Goal: Task Accomplishment & Management: Use online tool/utility

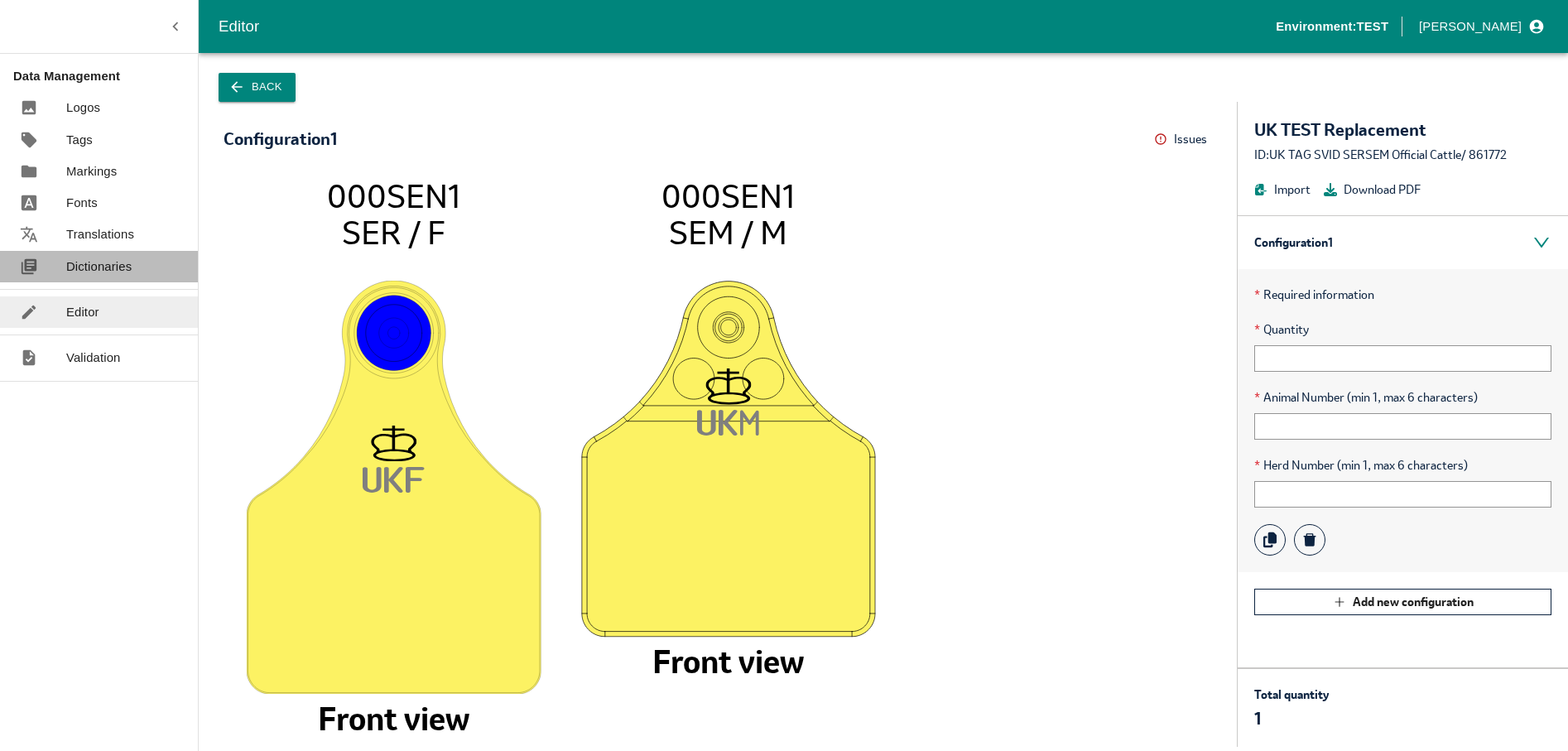
click at [97, 267] on p "Dictionaries" at bounding box center [99, 267] width 65 height 19
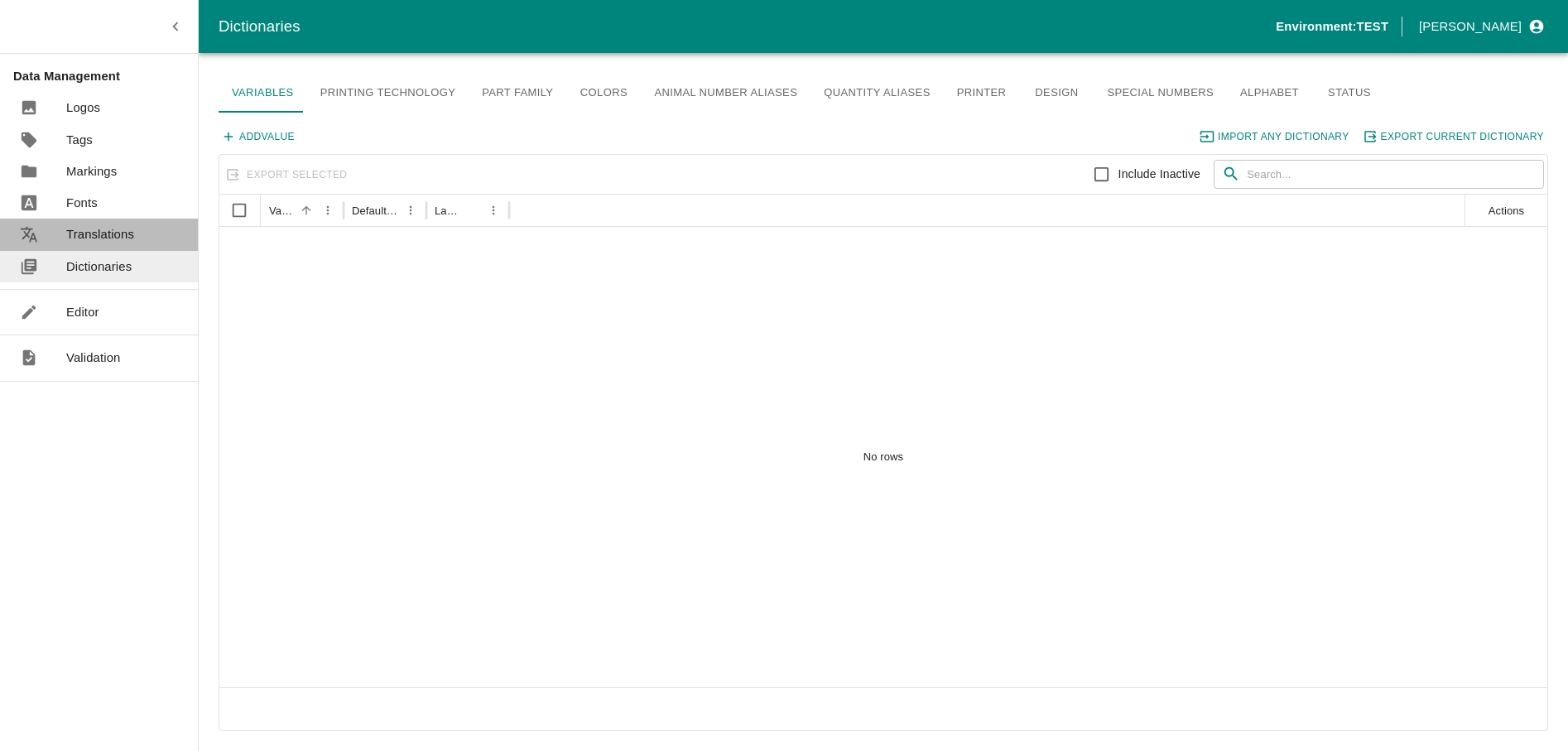
click at [124, 243] on p "Translations" at bounding box center [100, 234] width 68 height 19
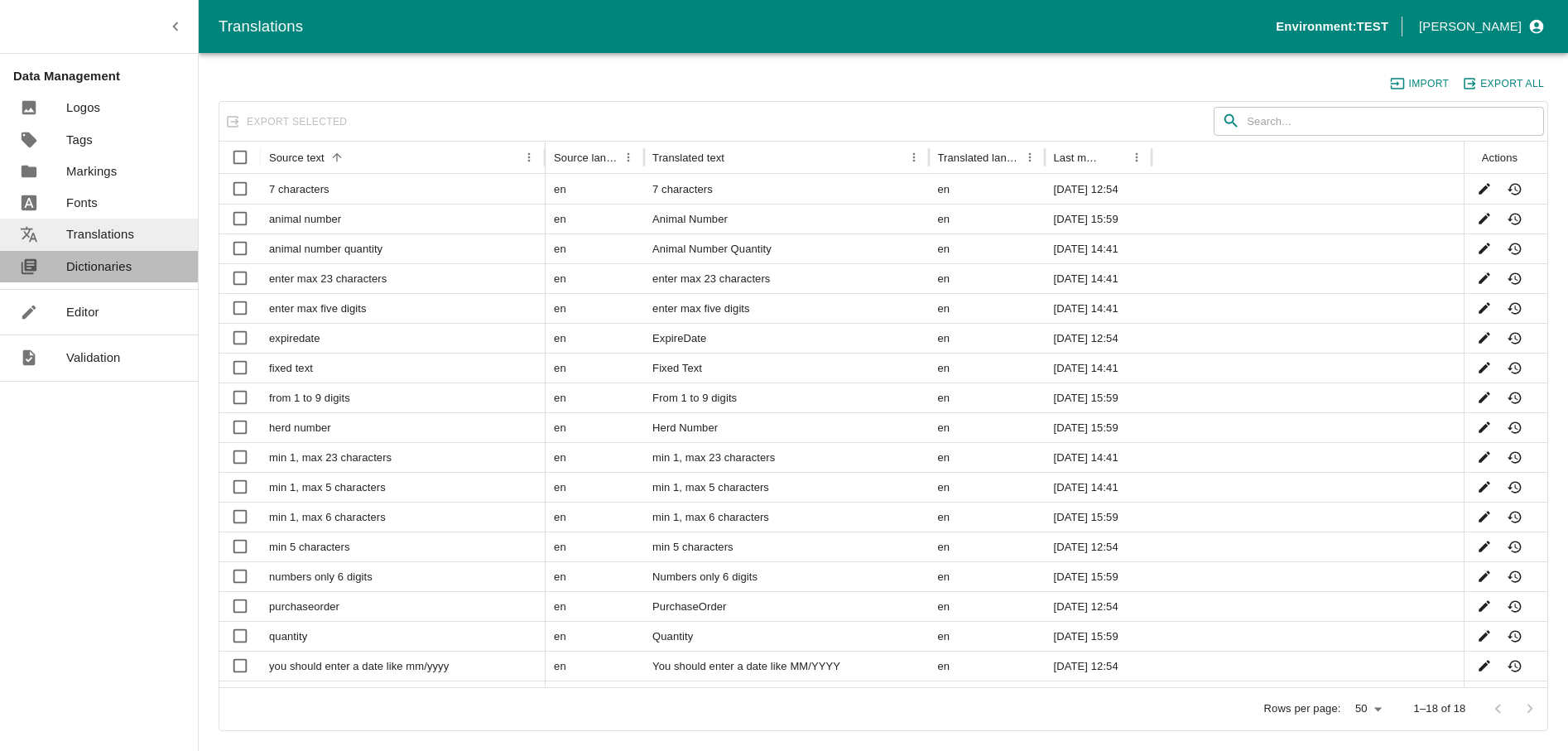
click at [124, 261] on p "Dictionaries" at bounding box center [99, 267] width 65 height 19
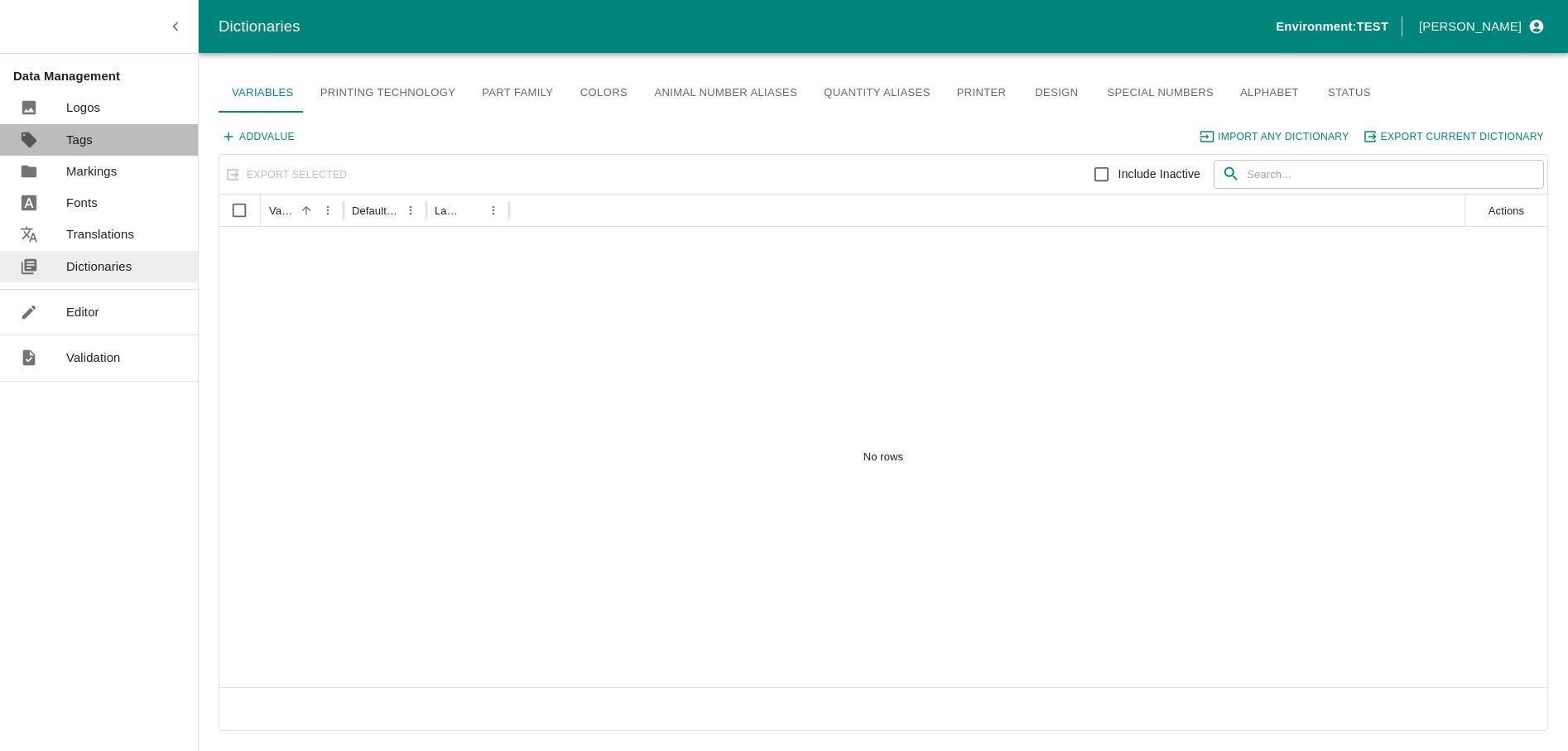
click at [106, 148] on link "Tags" at bounding box center [99, 140] width 198 height 32
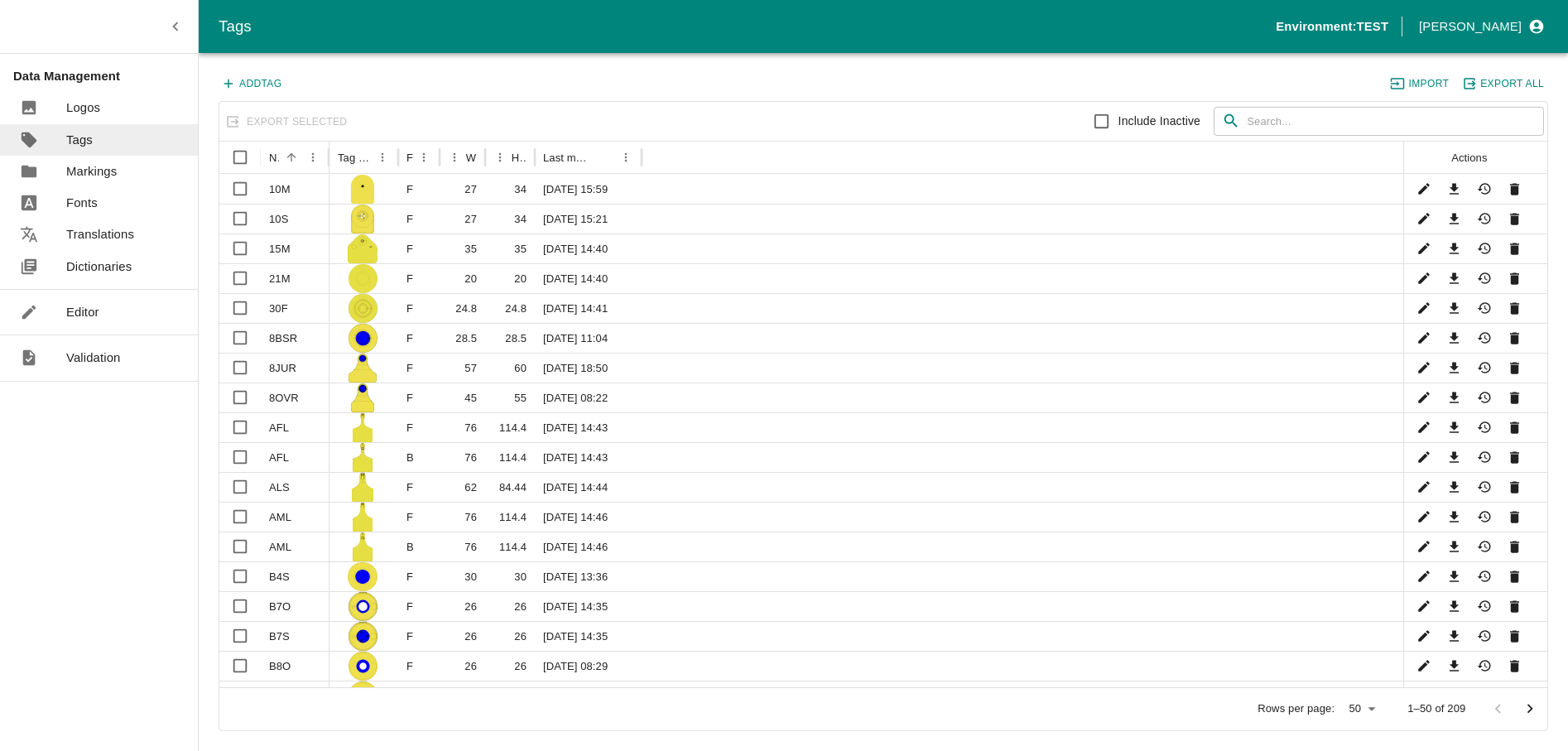
click at [107, 160] on link "Markings" at bounding box center [99, 171] width 198 height 32
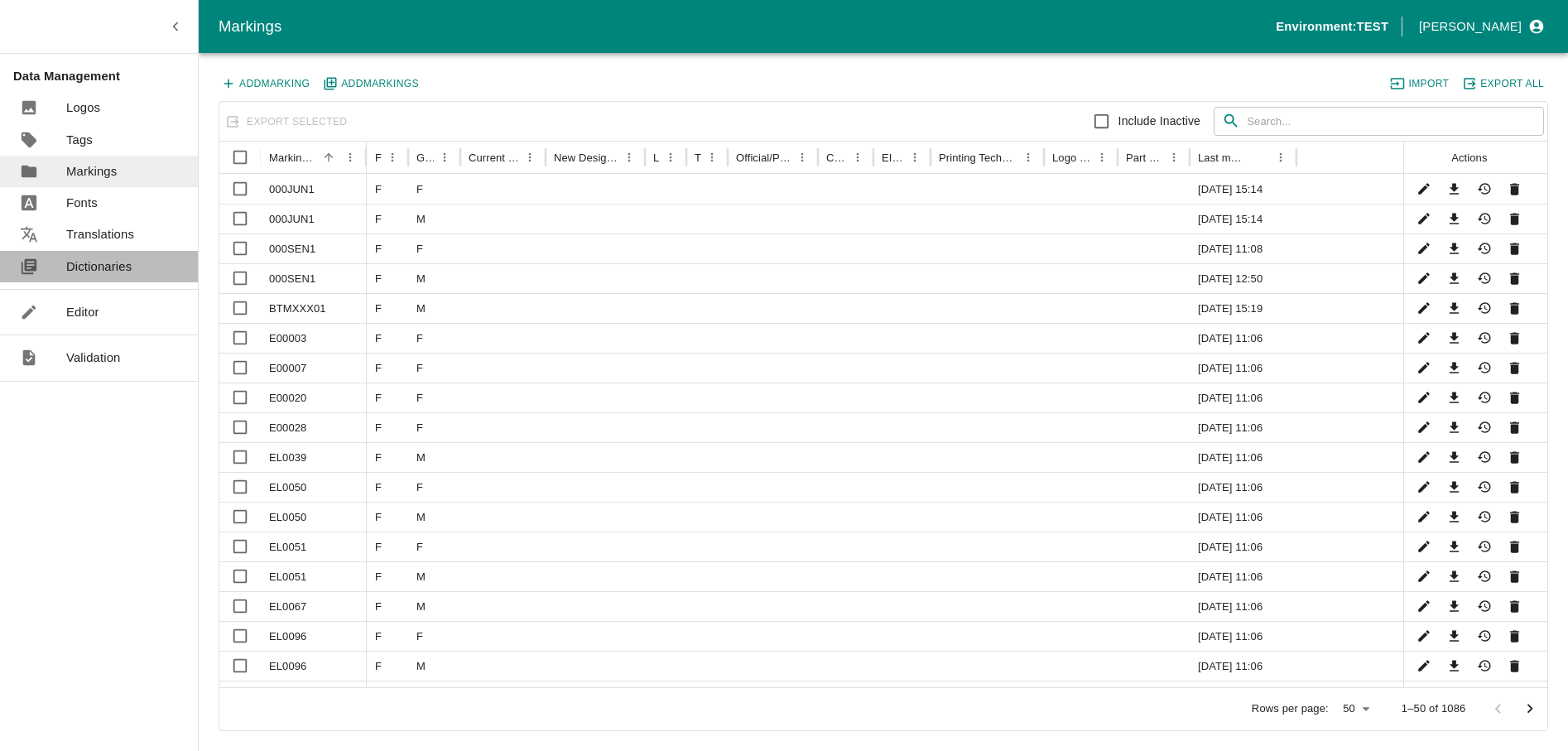
click at [79, 271] on p "Dictionaries" at bounding box center [99, 267] width 65 height 19
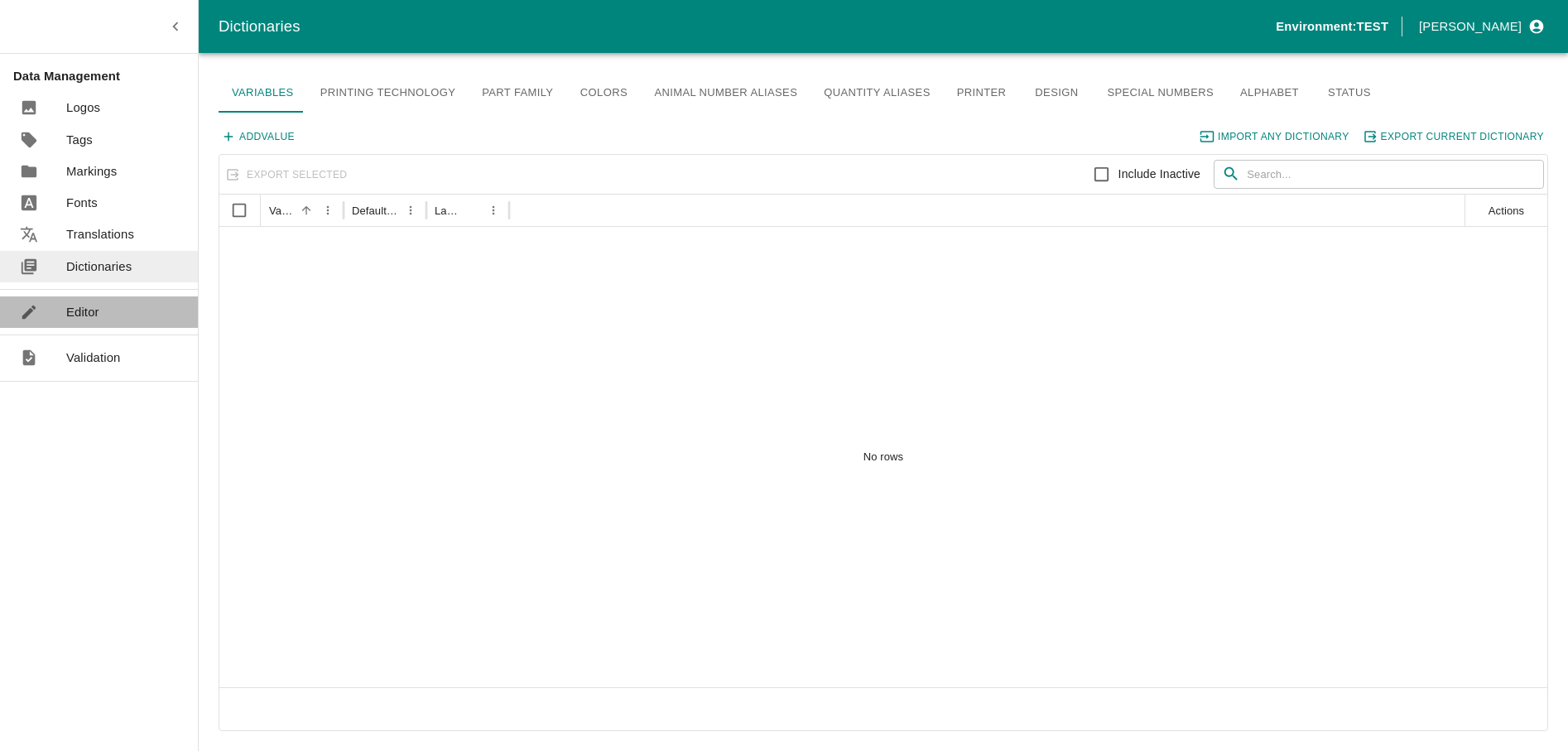
click at [86, 318] on p "Editor" at bounding box center [83, 312] width 34 height 19
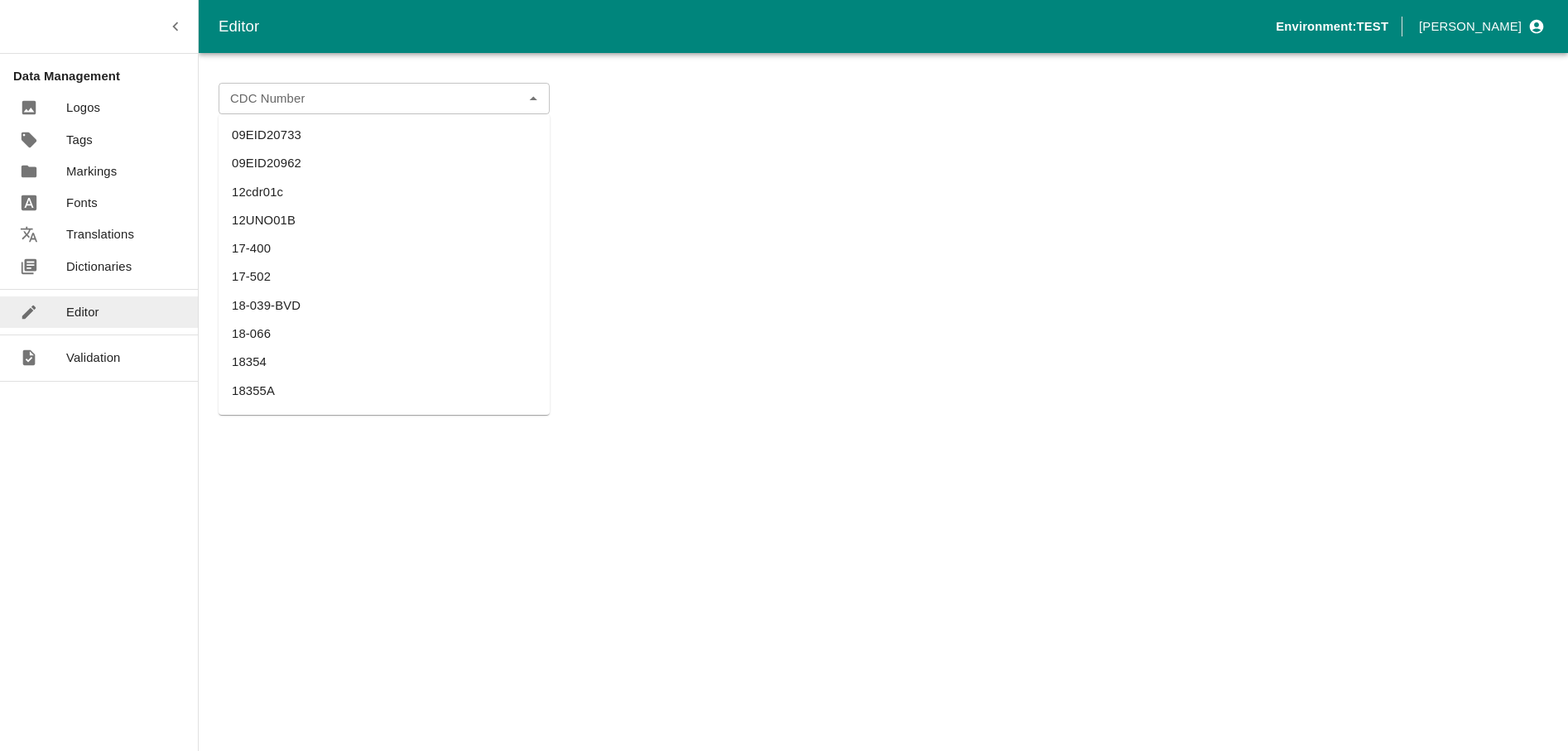
click at [357, 110] on div "CDC Number" at bounding box center [384, 99] width 331 height 32
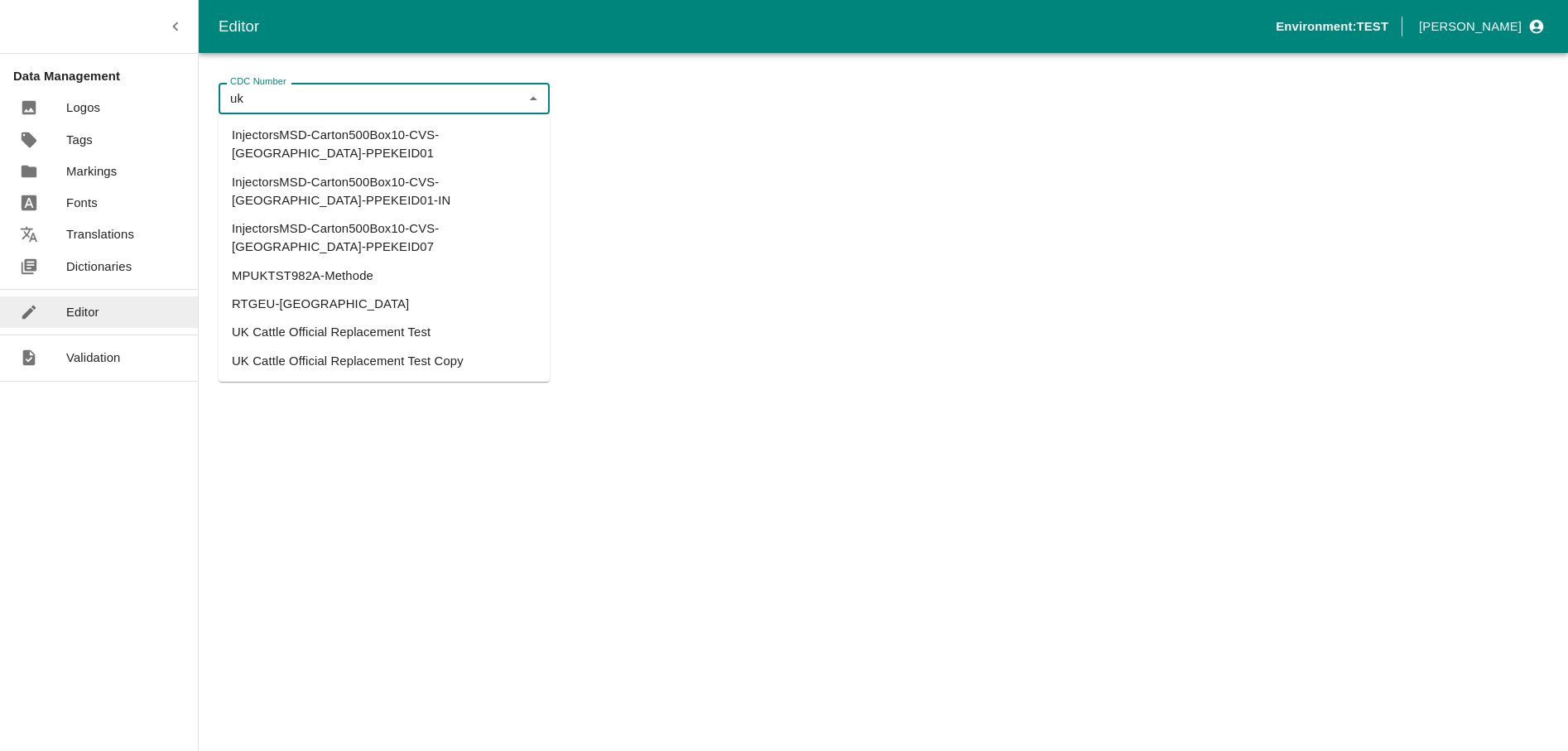
click at [398, 318] on li "UK Cattle Official Replacement Test" at bounding box center [384, 332] width 331 height 28
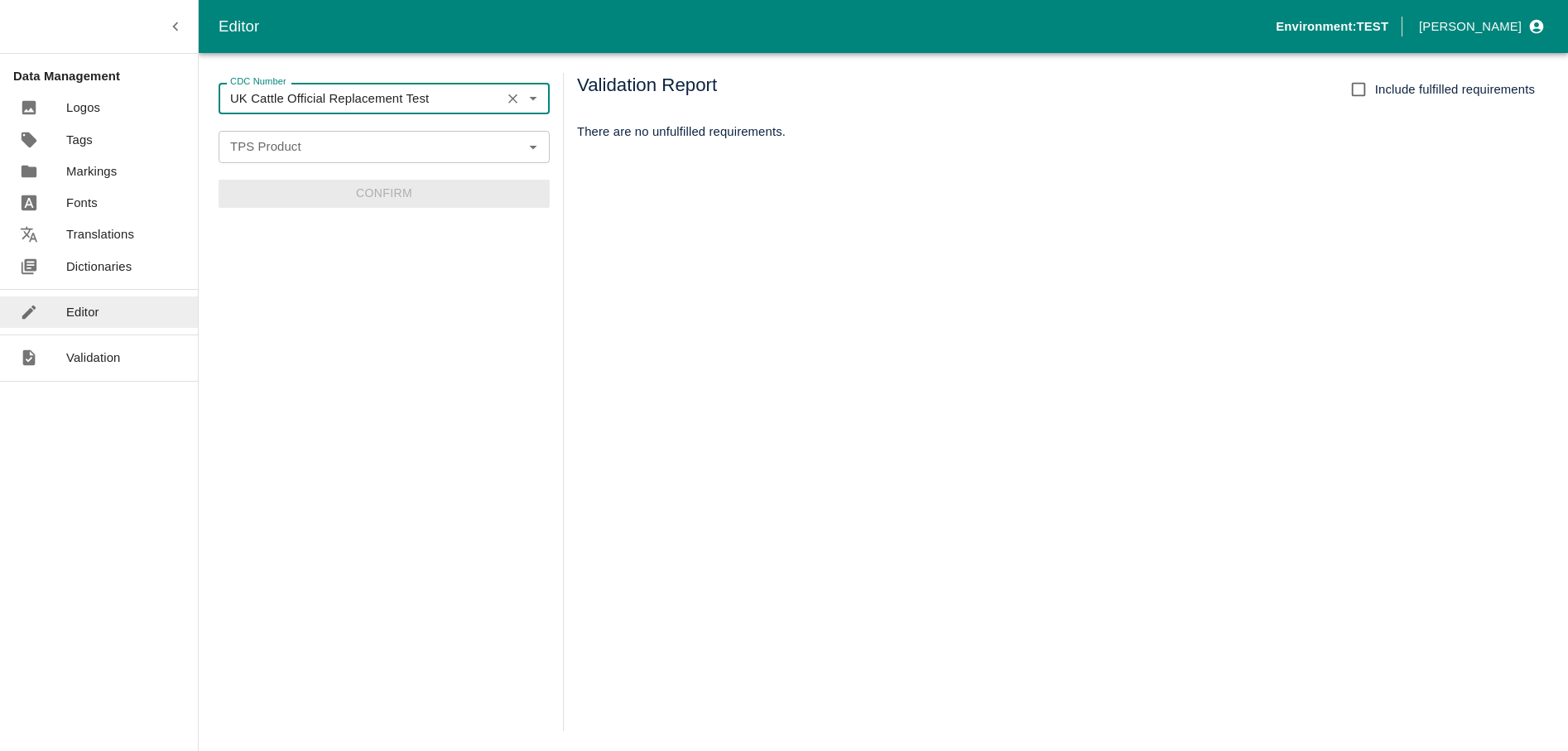
type input "UK Cattle Official Replacement Test"
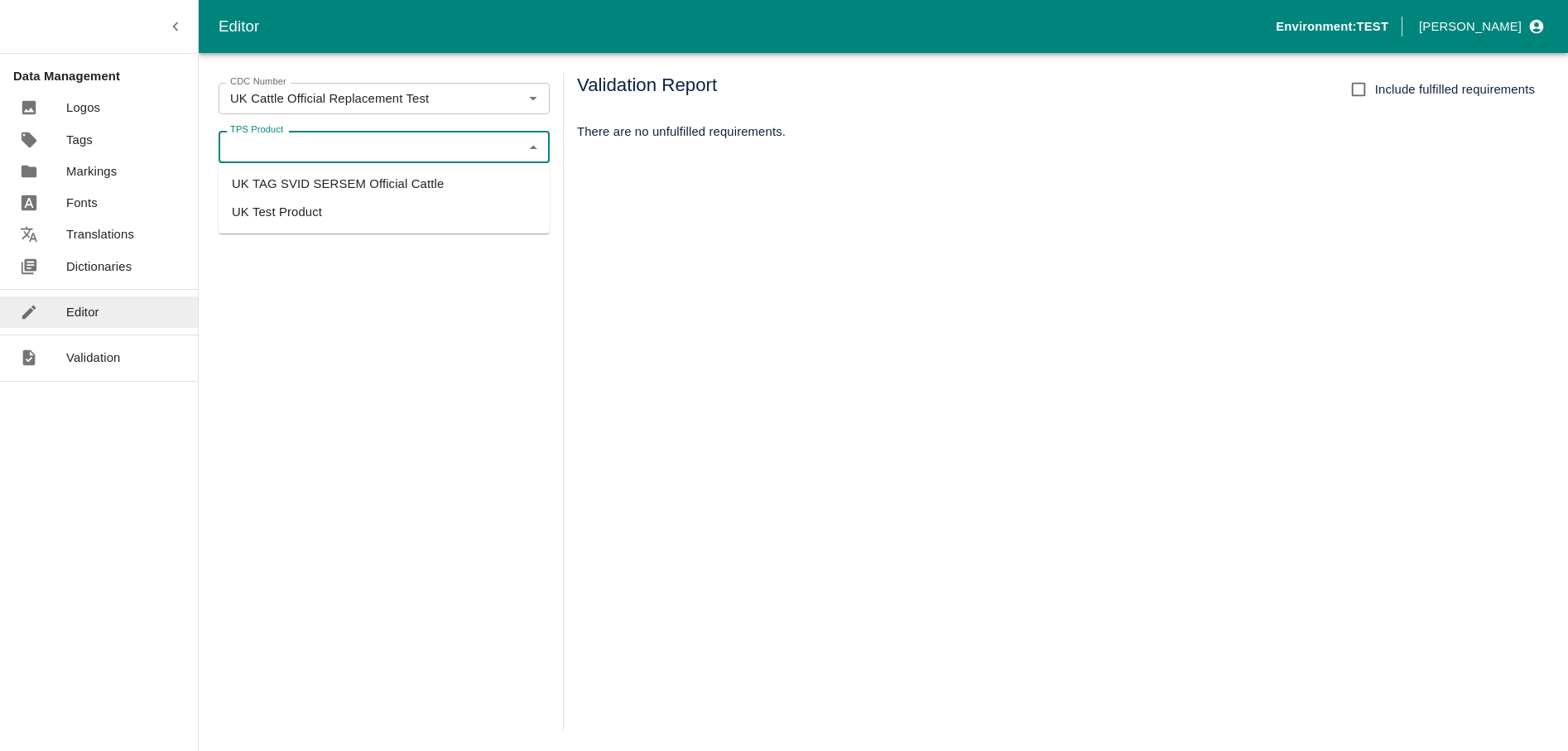
click at [374, 144] on input "TPS Product" at bounding box center [370, 146] width 294 height 21
click at [388, 180] on li "UK TAG SVID SERSEM Official Cattle" at bounding box center [384, 184] width 331 height 28
type input "UK TAG SVID SERSEM Official Cattle"
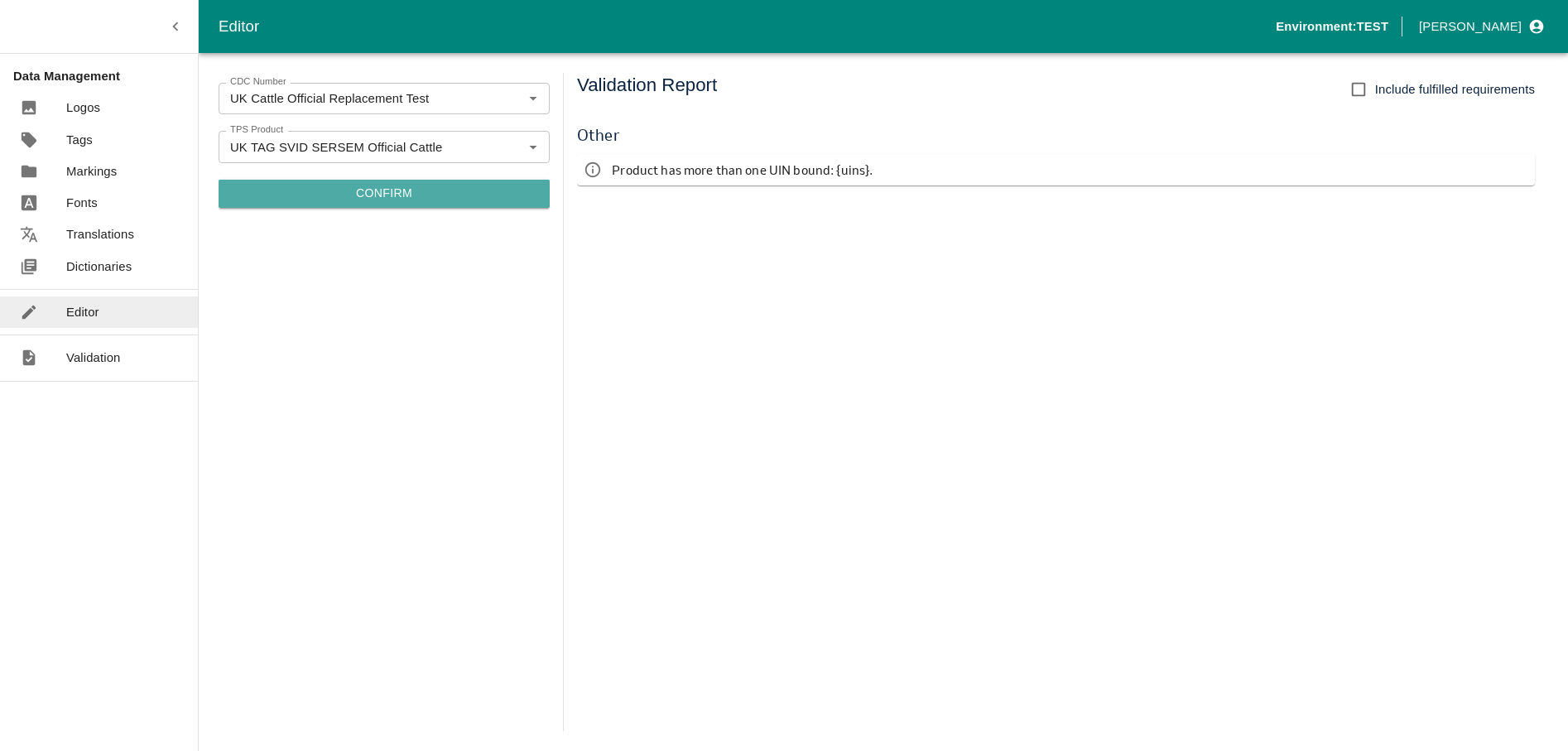
click at [371, 188] on button "Confirm" at bounding box center [384, 194] width 331 height 28
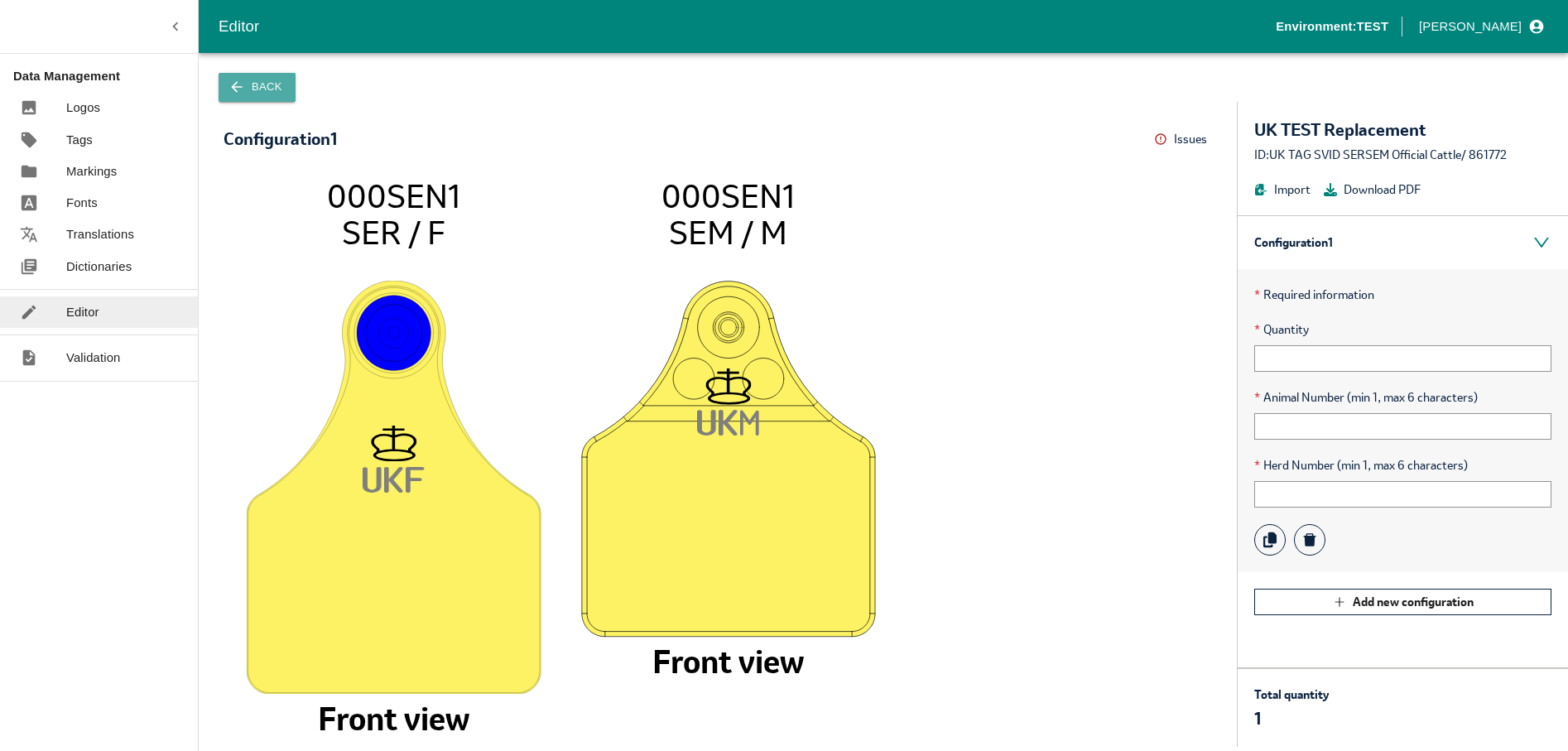
click at [247, 95] on button "Back" at bounding box center [257, 87] width 77 height 29
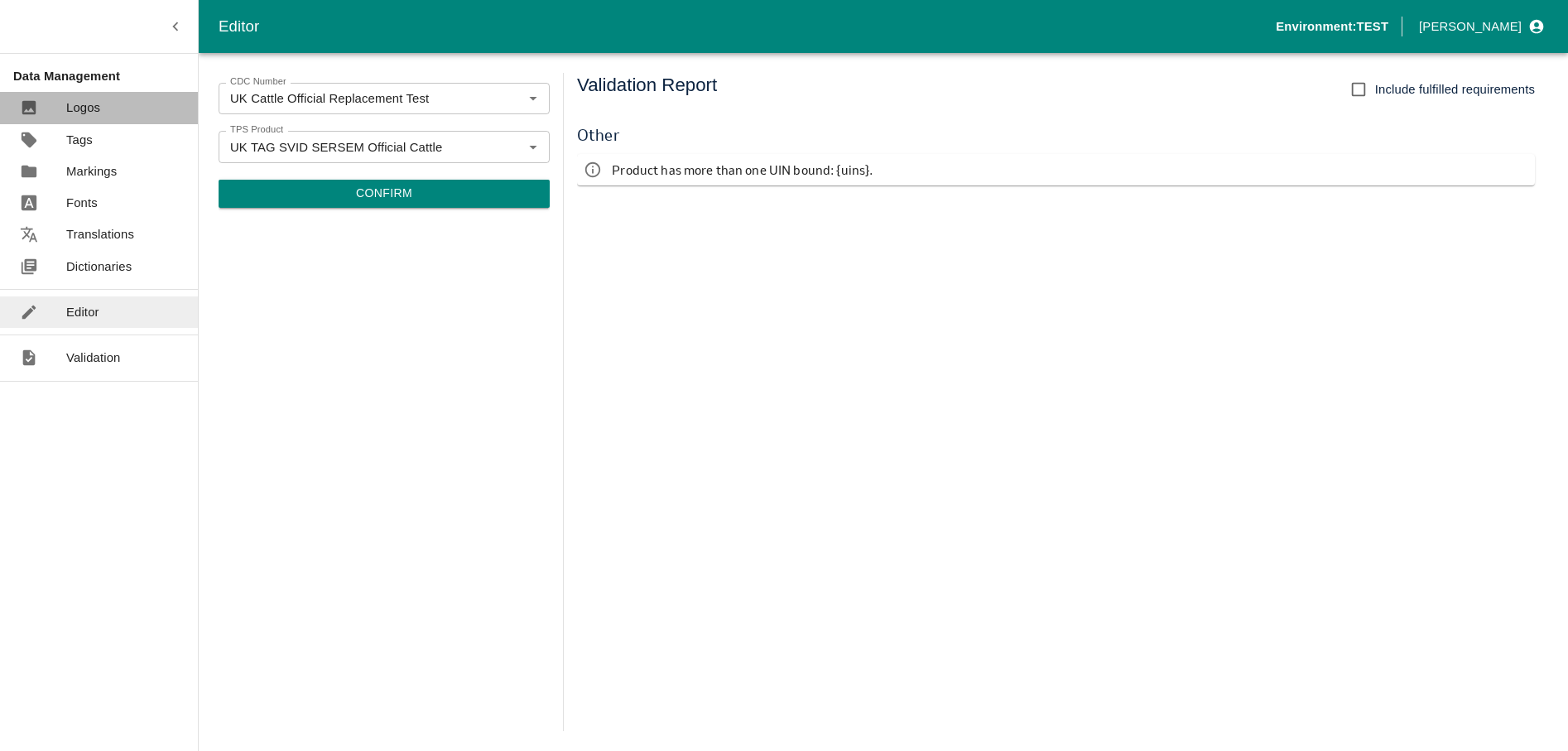
click at [79, 110] on p "Logos" at bounding box center [83, 108] width 34 height 19
